Goal: Subscribe to service/newsletter

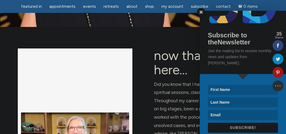
scroll to position [50, 0]
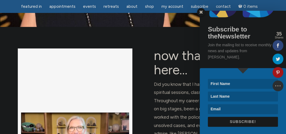
click at [227, 79] on input at bounding box center [243, 84] width 70 height 10
type input "Cris"
type input "Corrial"
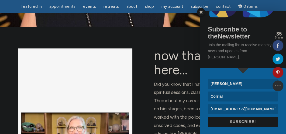
type input "cristiancorrial@gmail.com"
click at [251, 120] on span "SUBSCRIBE!" at bounding box center [242, 122] width 26 height 4
click at [183, 101] on div "Subscribe to theNewsletter Join the mailing list to receive monthly news and up…" at bounding box center [228, 72] width 115 height 123
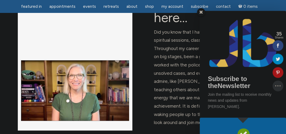
scroll to position [171, 0]
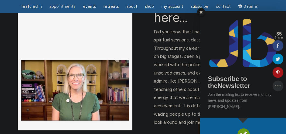
click at [201, 12] on span at bounding box center [201, 12] width 8 height 8
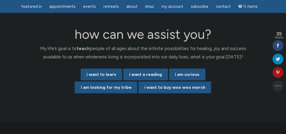
scroll to position [1124, 0]
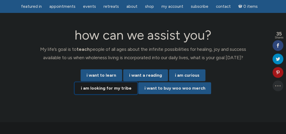
click at [128, 82] on link "i am looking for my tribe" at bounding box center [106, 88] width 62 height 12
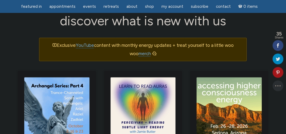
scroll to position [380, 0]
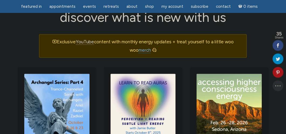
click at [88, 39] on link "YouTube" at bounding box center [85, 42] width 18 height 6
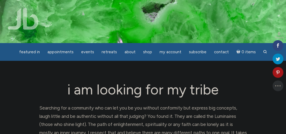
click at [89, 93] on h1 "i am looking for my tribe" at bounding box center [142, 89] width 207 height 15
click at [278, 86] on icon at bounding box center [277, 86] width 11 height 4
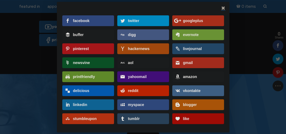
scroll to position [146, 0]
click at [223, 10] on link at bounding box center [223, 8] width 4 height 5
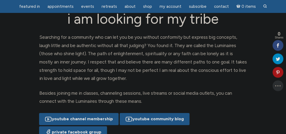
scroll to position [0, 0]
